Goal: Transaction & Acquisition: Purchase product/service

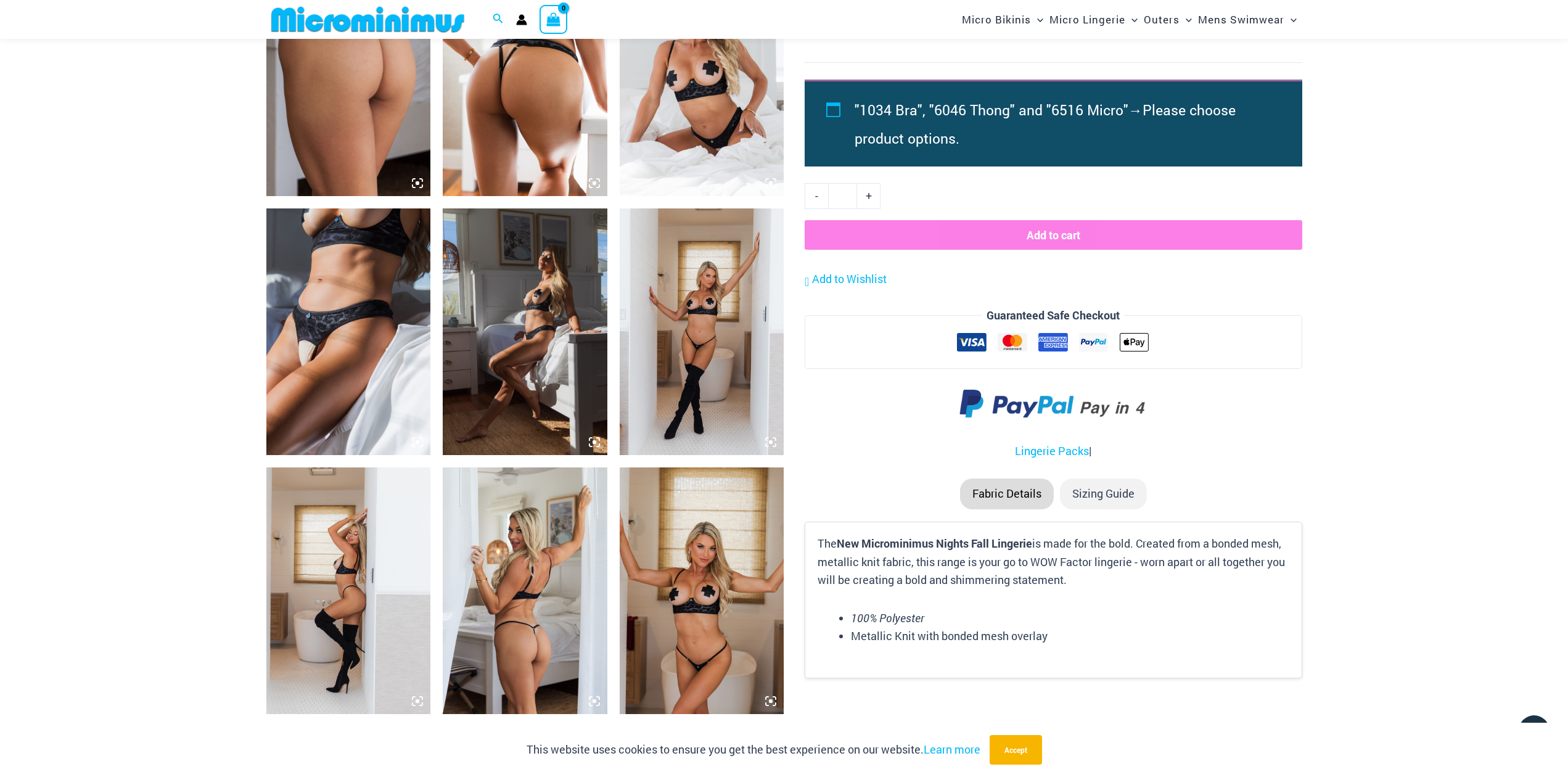
scroll to position [1223, 0]
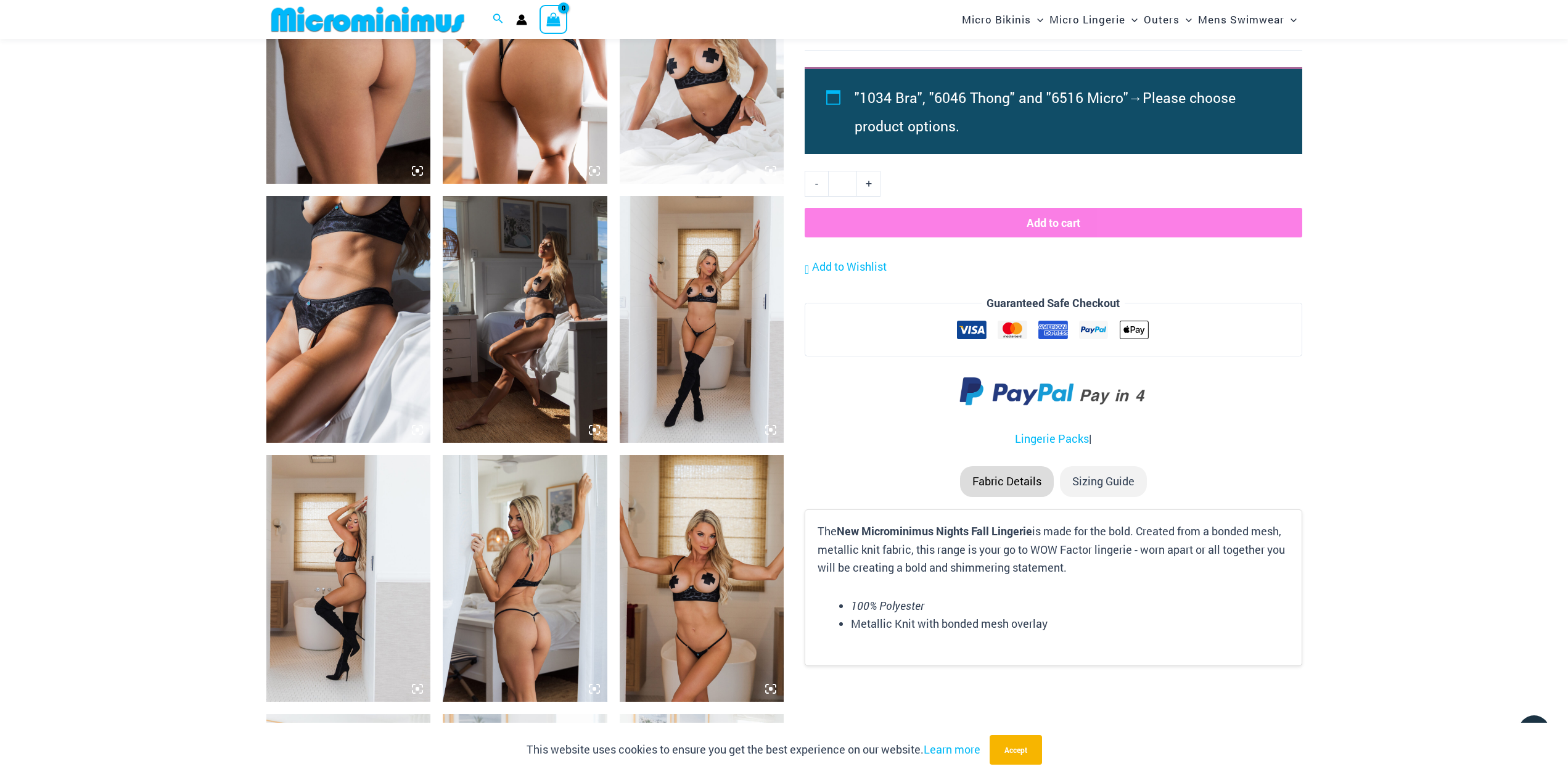
click at [695, 337] on img at bounding box center [703, 320] width 165 height 246
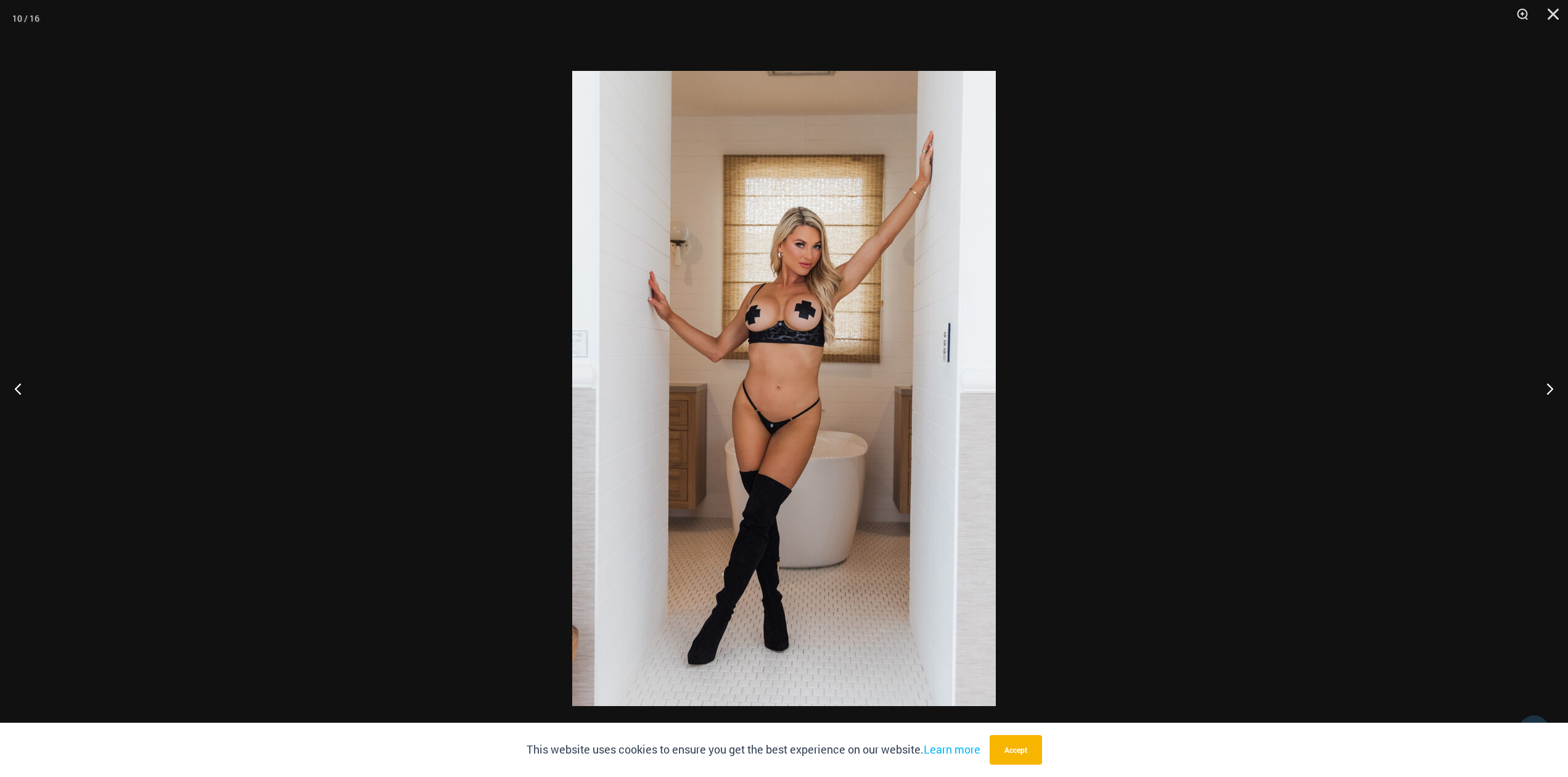
click at [774, 432] on img at bounding box center [784, 388] width 424 height 636
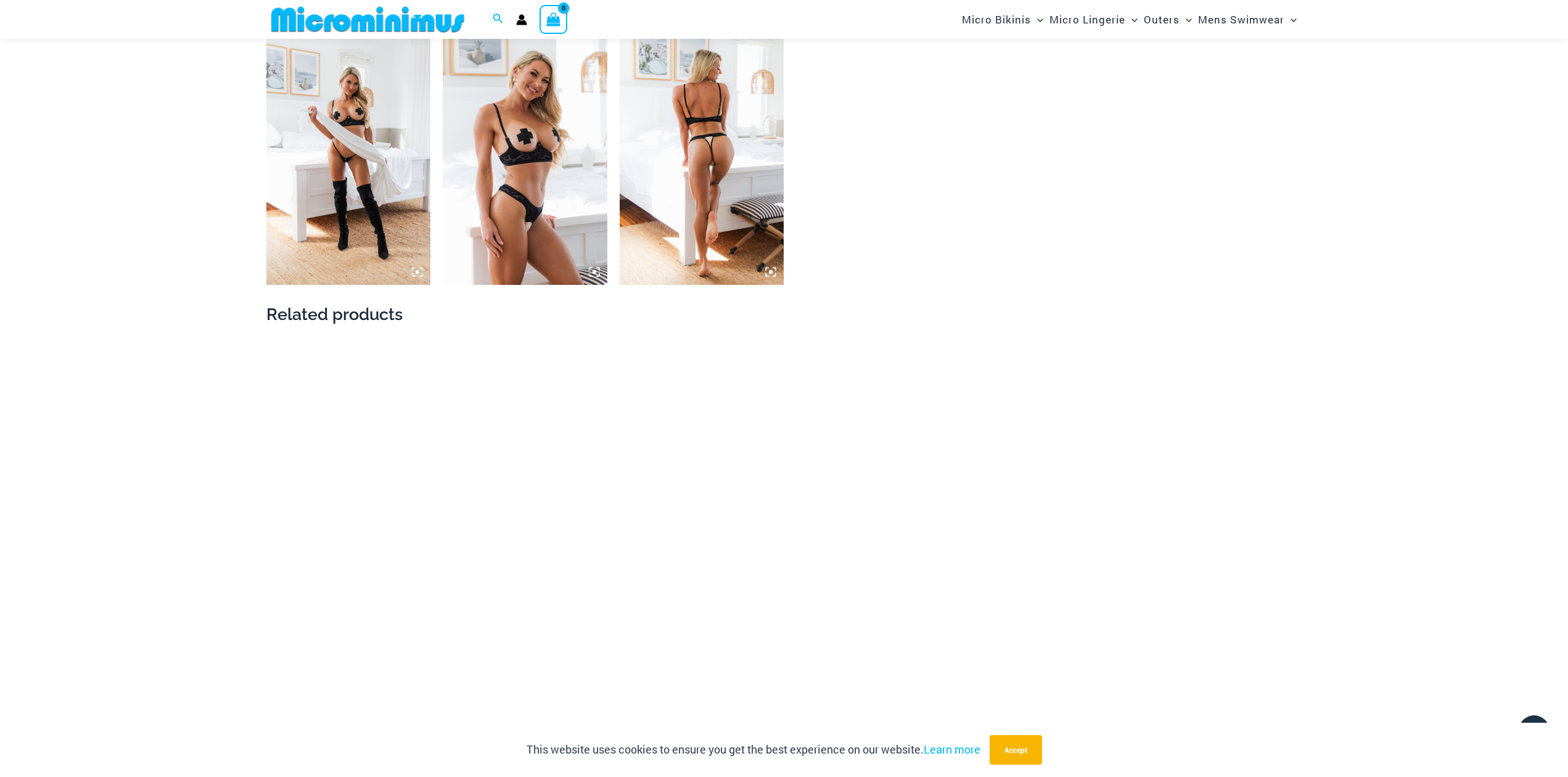
scroll to position [1903, 0]
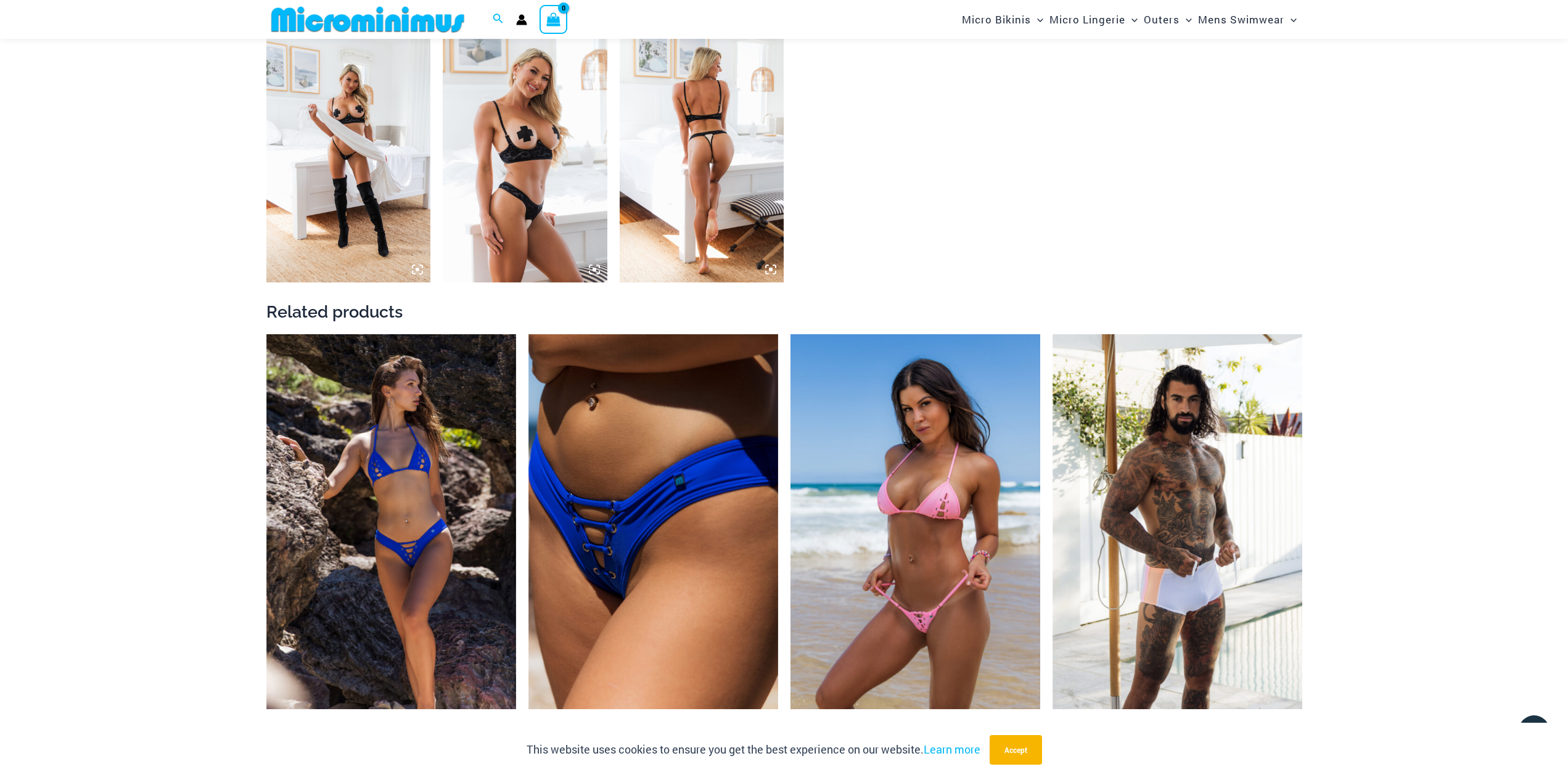
click at [980, 513] on img at bounding box center [915, 522] width 250 height 375
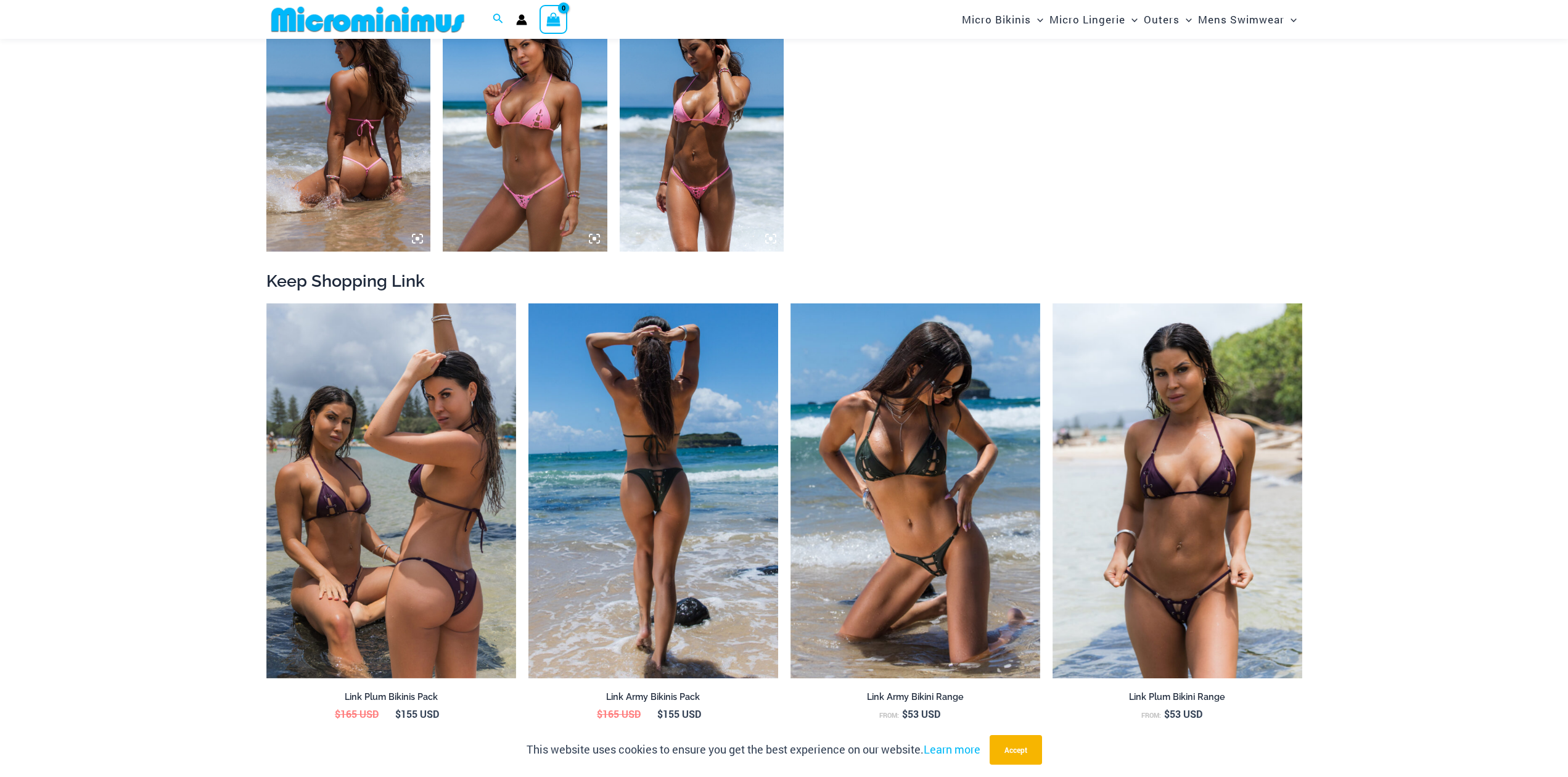
scroll to position [1161, 0]
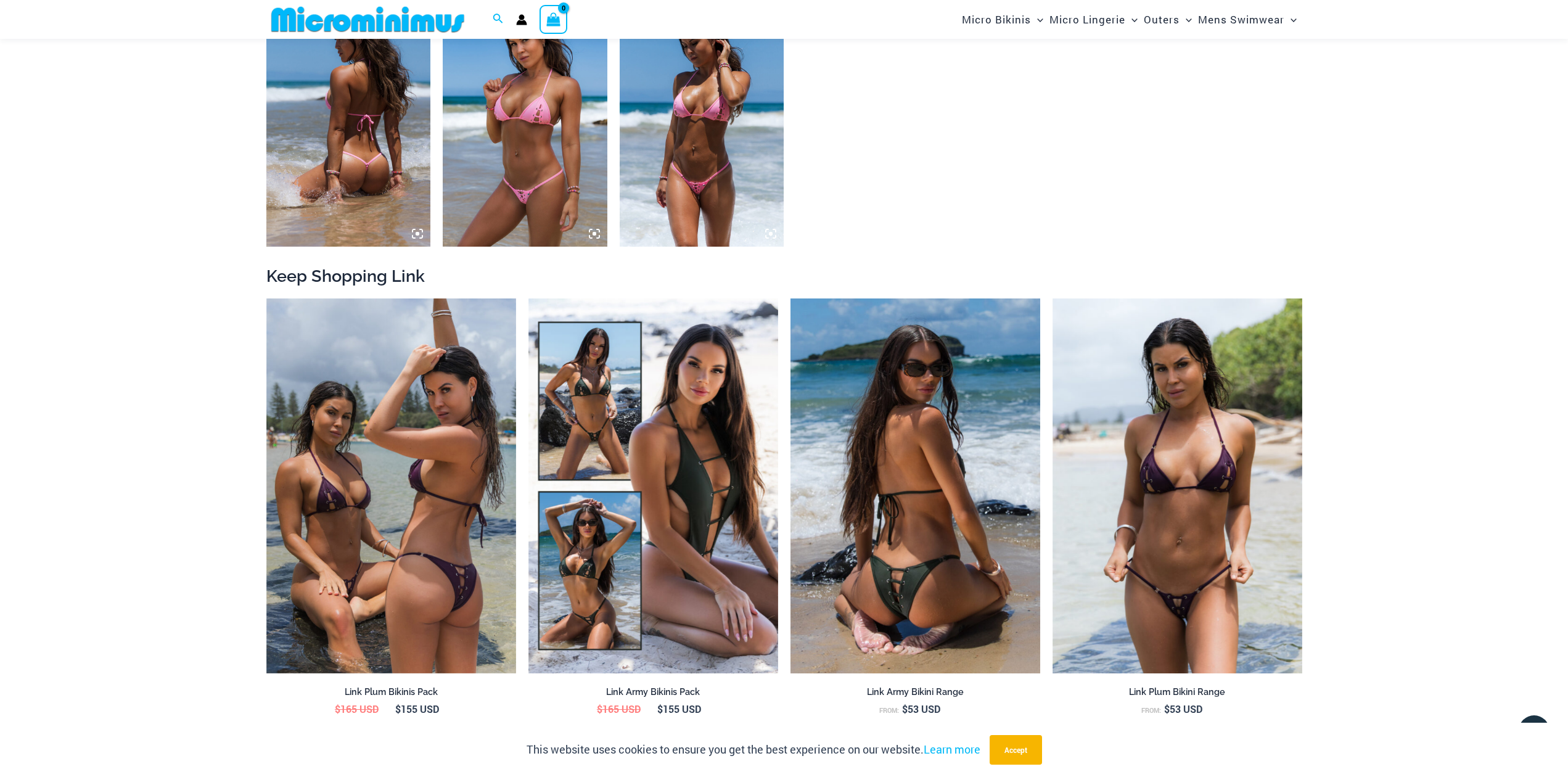
click at [983, 456] on img at bounding box center [915, 486] width 250 height 375
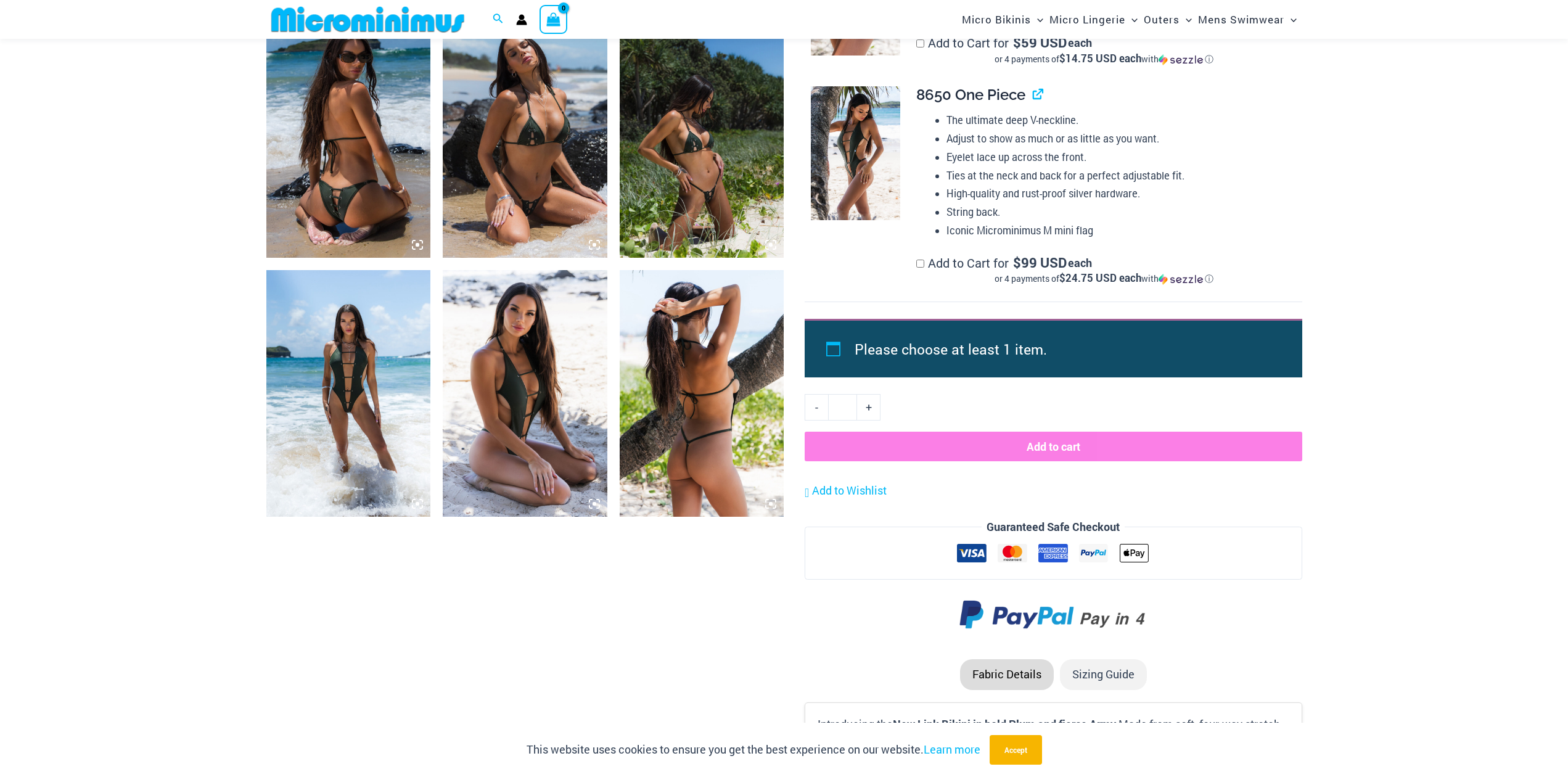
scroll to position [731, 0]
